Goal: Information Seeking & Learning: Learn about a topic

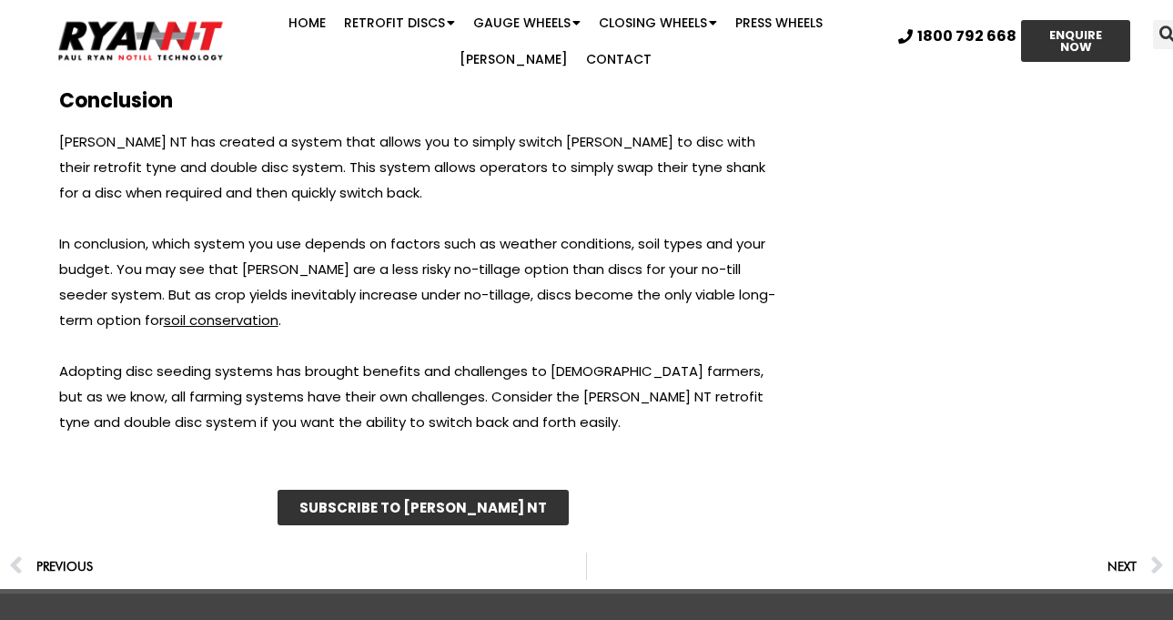
scroll to position [5549, 0]
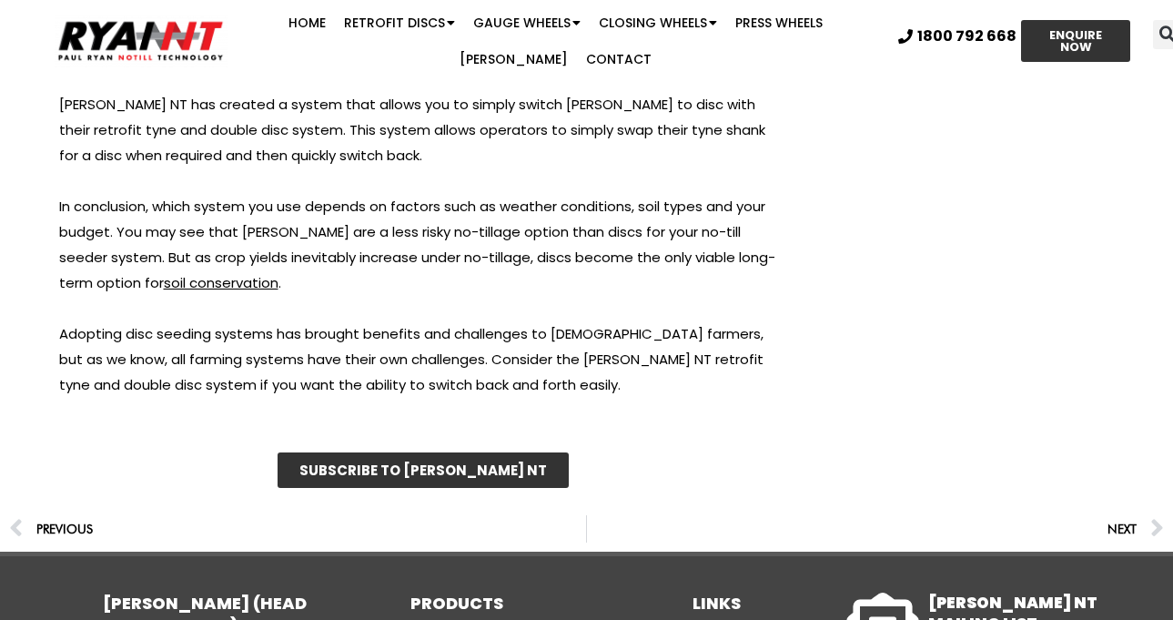
click at [52, 516] on span "Previous" at bounding box center [64, 528] width 56 height 25
